Goal: Transaction & Acquisition: Purchase product/service

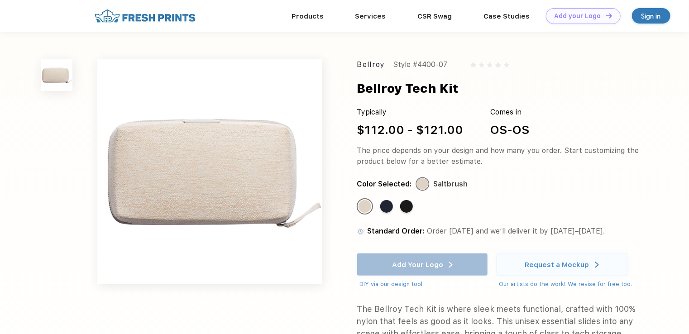
click at [258, 155] on img at bounding box center [209, 171] width 225 height 225
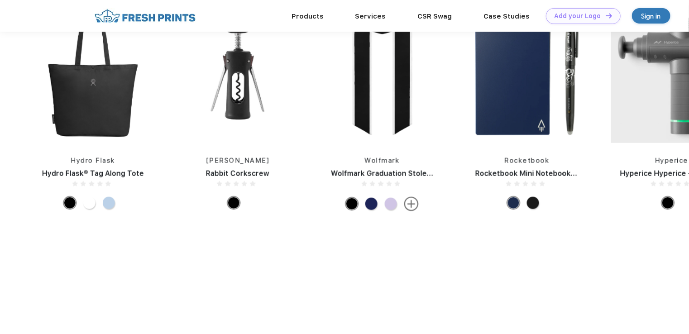
scroll to position [408, 0]
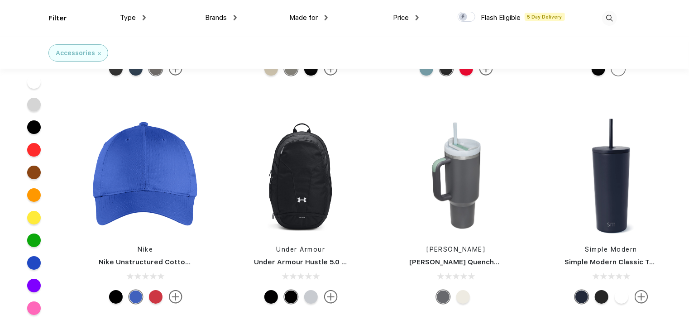
scroll to position [1540, 0]
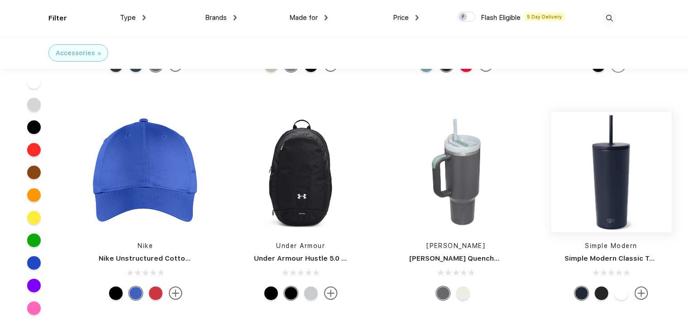
click at [614, 188] on img at bounding box center [612, 172] width 120 height 120
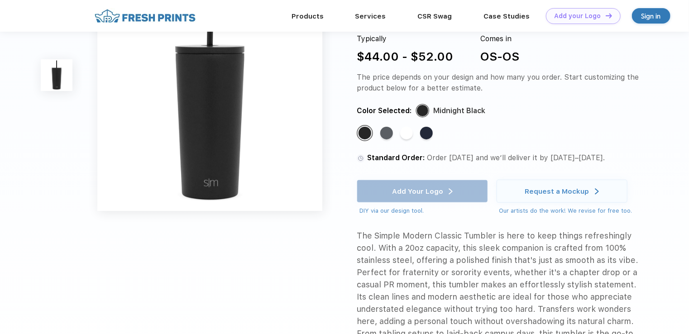
scroll to position [91, 0]
